Goal: Task Accomplishment & Management: Manage account settings

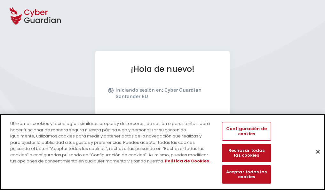
scroll to position [78, 0]
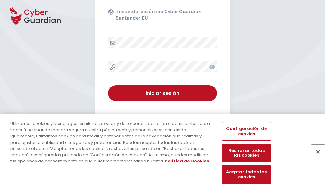
click at [315, 158] on button "Cerrar" at bounding box center [318, 151] width 14 height 14
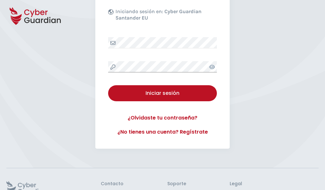
scroll to position [125, 0]
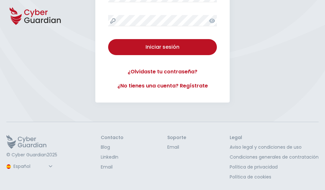
click at [108, 39] on button "Iniciar sesión" at bounding box center [162, 47] width 109 height 16
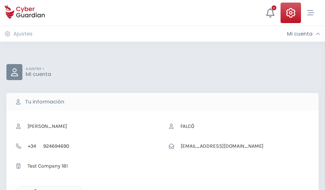
click at [34, 189] on icon "button" at bounding box center [33, 191] width 5 height 5
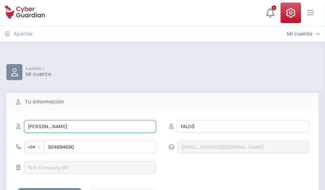
click at [90, 126] on input "JENNY" at bounding box center [90, 126] width 132 height 13
type input "J"
type input "Berta"
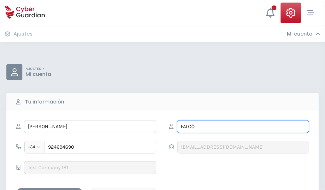
click at [243, 126] on input "FALCÓ" at bounding box center [243, 126] width 132 height 13
type input "F"
type input "Oller"
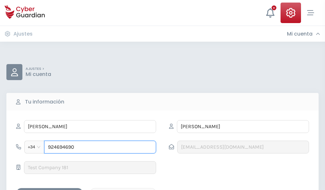
click at [100, 147] on input "924694690" at bounding box center [100, 147] width 112 height 13
type input "9"
type input "879861263"
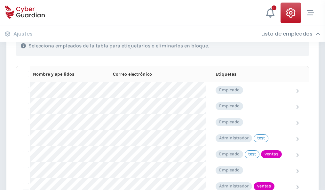
scroll to position [290, 0]
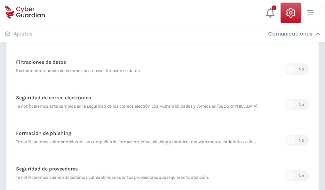
scroll to position [337, 0]
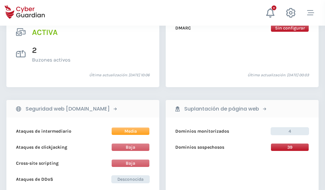
scroll to position [651, 0]
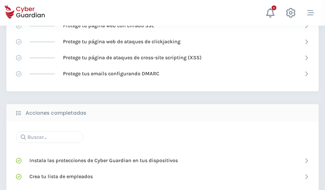
scroll to position [427, 0]
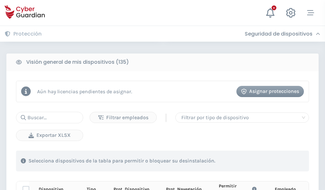
scroll to position [566, 0]
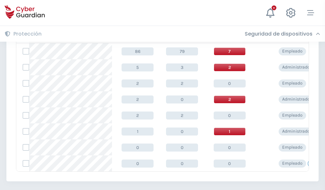
scroll to position [297, 0]
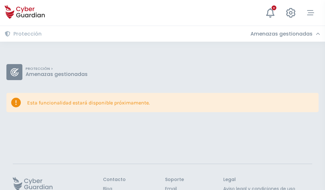
scroll to position [42, 0]
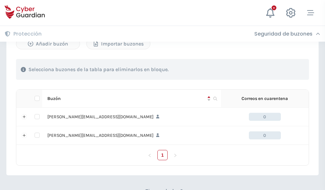
scroll to position [278, 0]
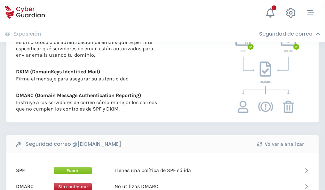
scroll to position [346, 0]
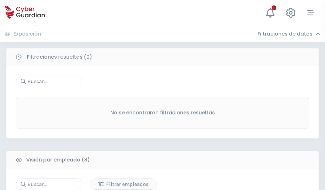
scroll to position [546, 0]
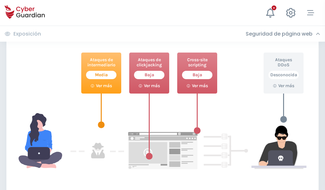
scroll to position [349, 0]
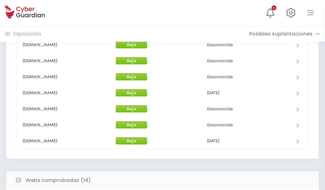
scroll to position [624, 0]
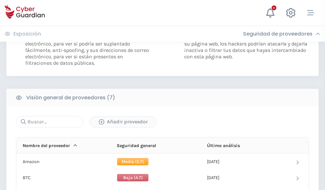
scroll to position [429, 0]
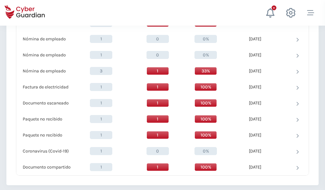
scroll to position [664, 0]
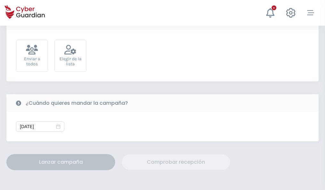
scroll to position [234, 0]
